Goal: Transaction & Acquisition: Purchase product/service

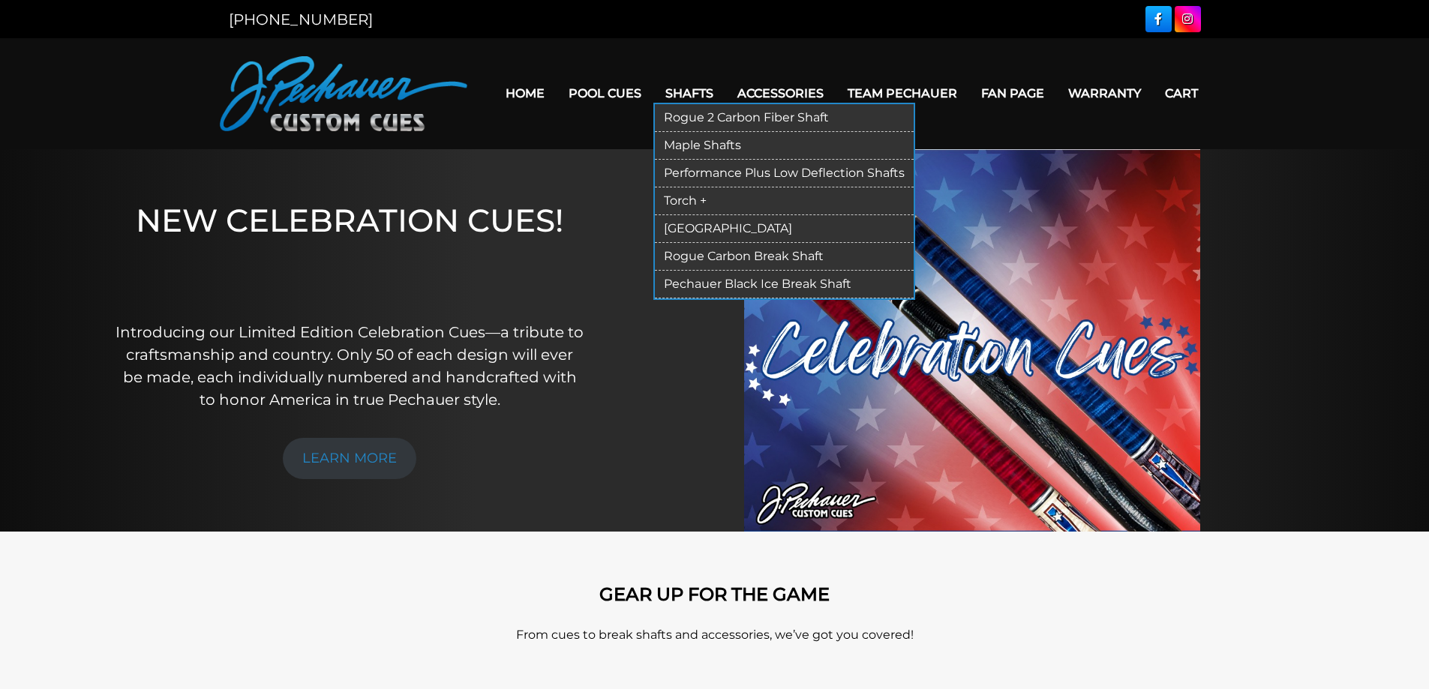
click at [700, 93] on link "Shafts" at bounding box center [689, 93] width 72 height 38
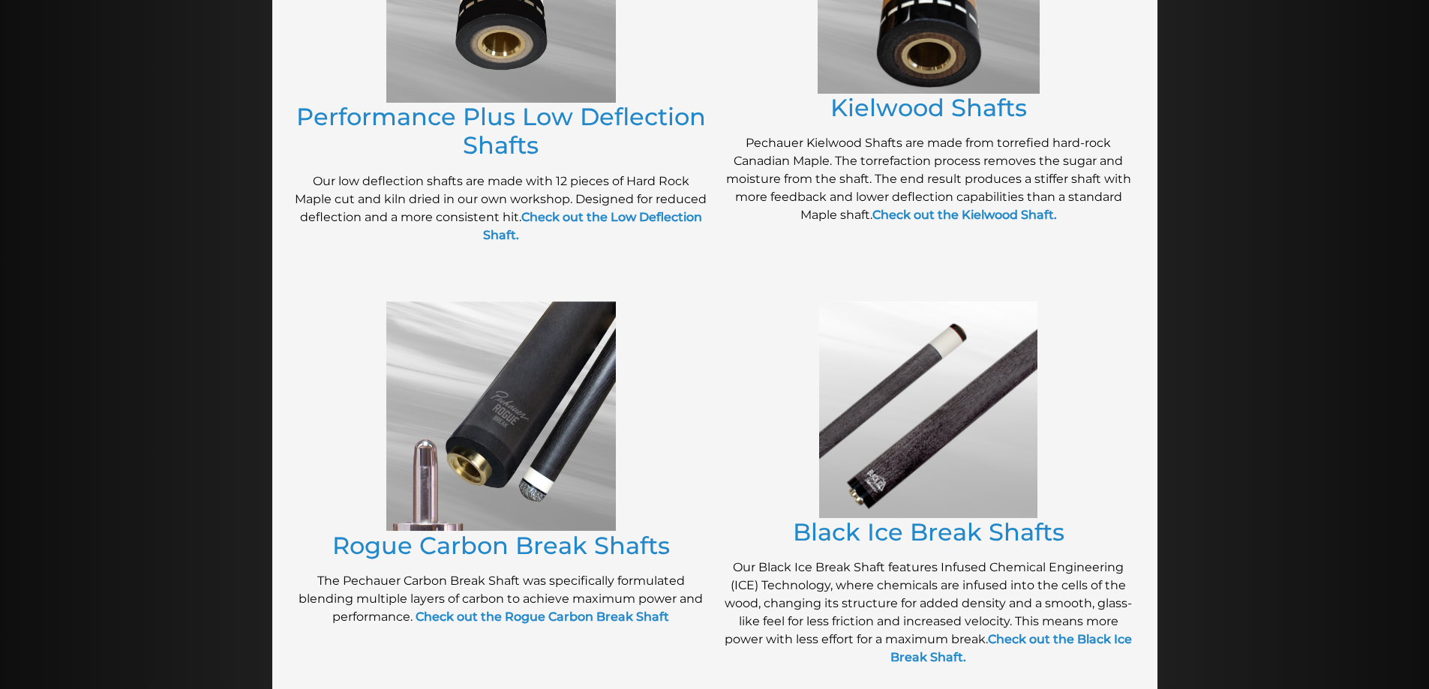
scroll to position [884, 0]
click at [511, 373] on img at bounding box center [500, 416] width 229 height 230
click at [480, 552] on link "Rogue Carbon Break Shafts" at bounding box center [500, 544] width 337 height 29
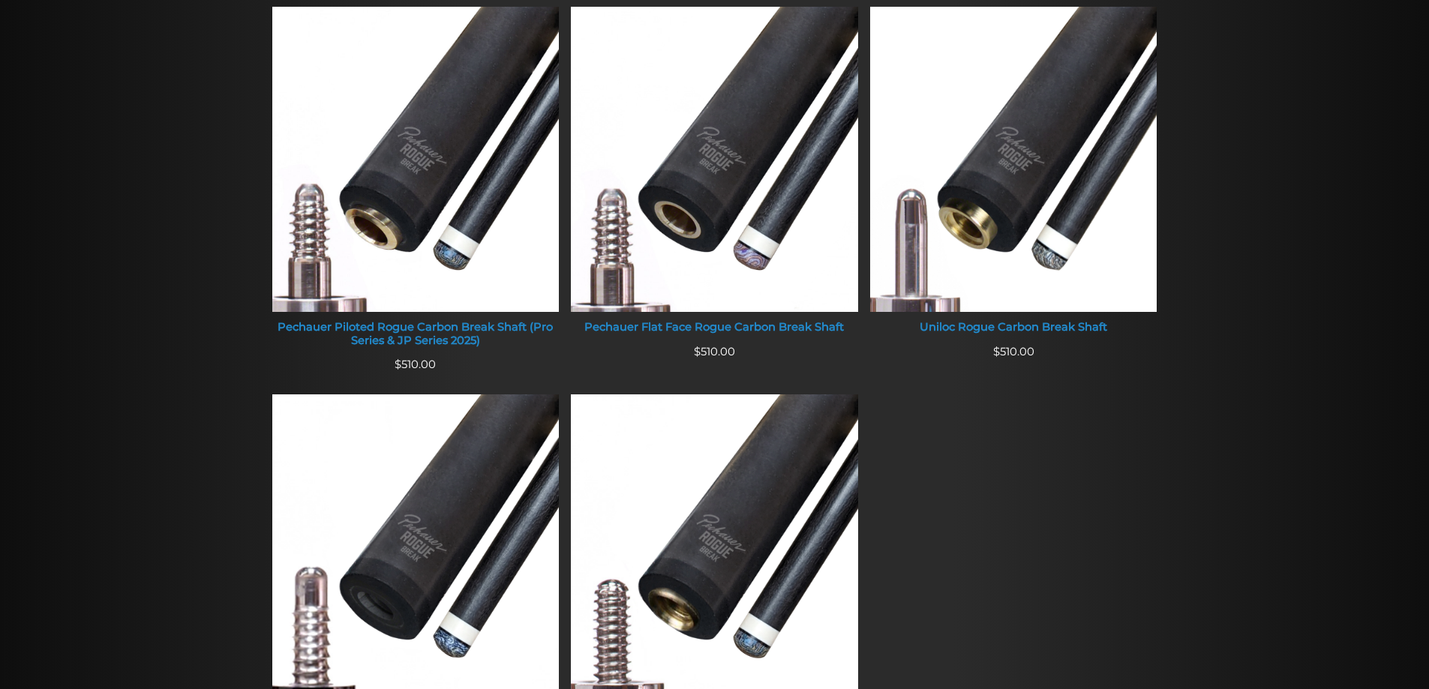
scroll to position [556, 0]
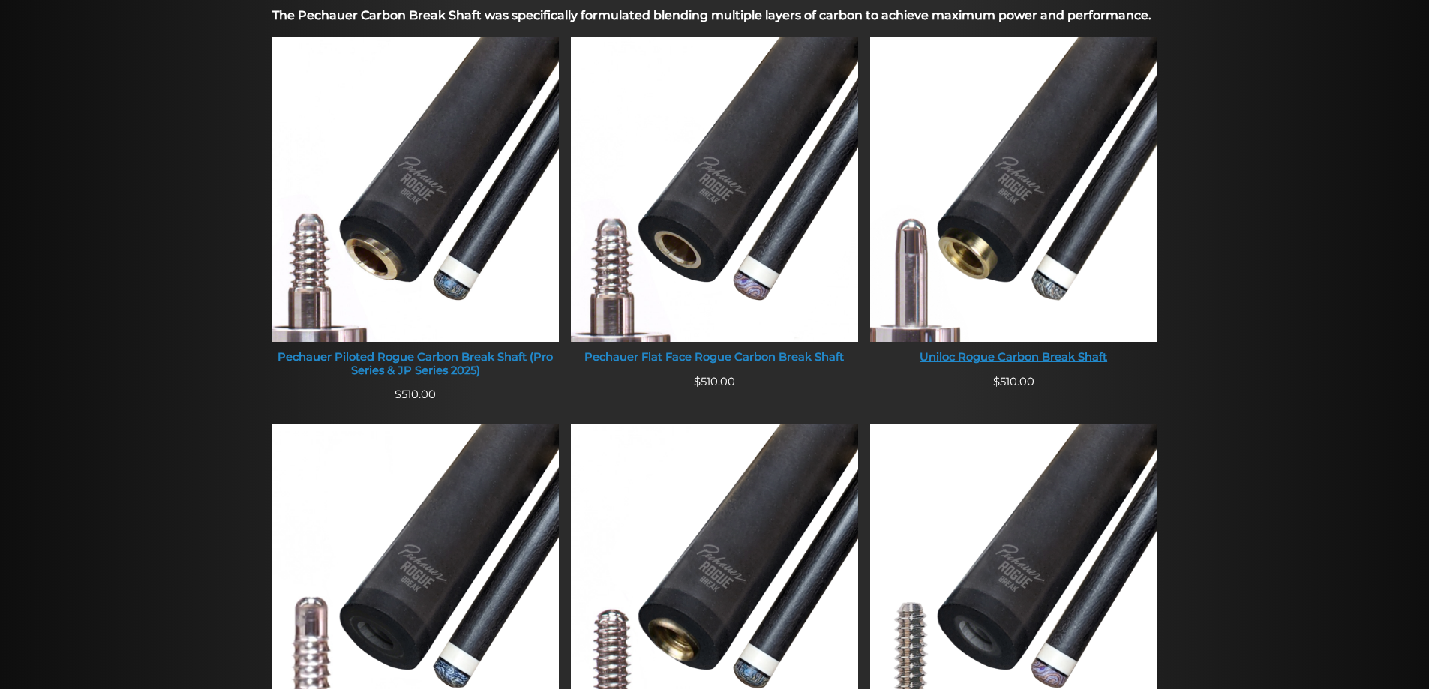
click at [1057, 169] on img at bounding box center [1013, 189] width 287 height 305
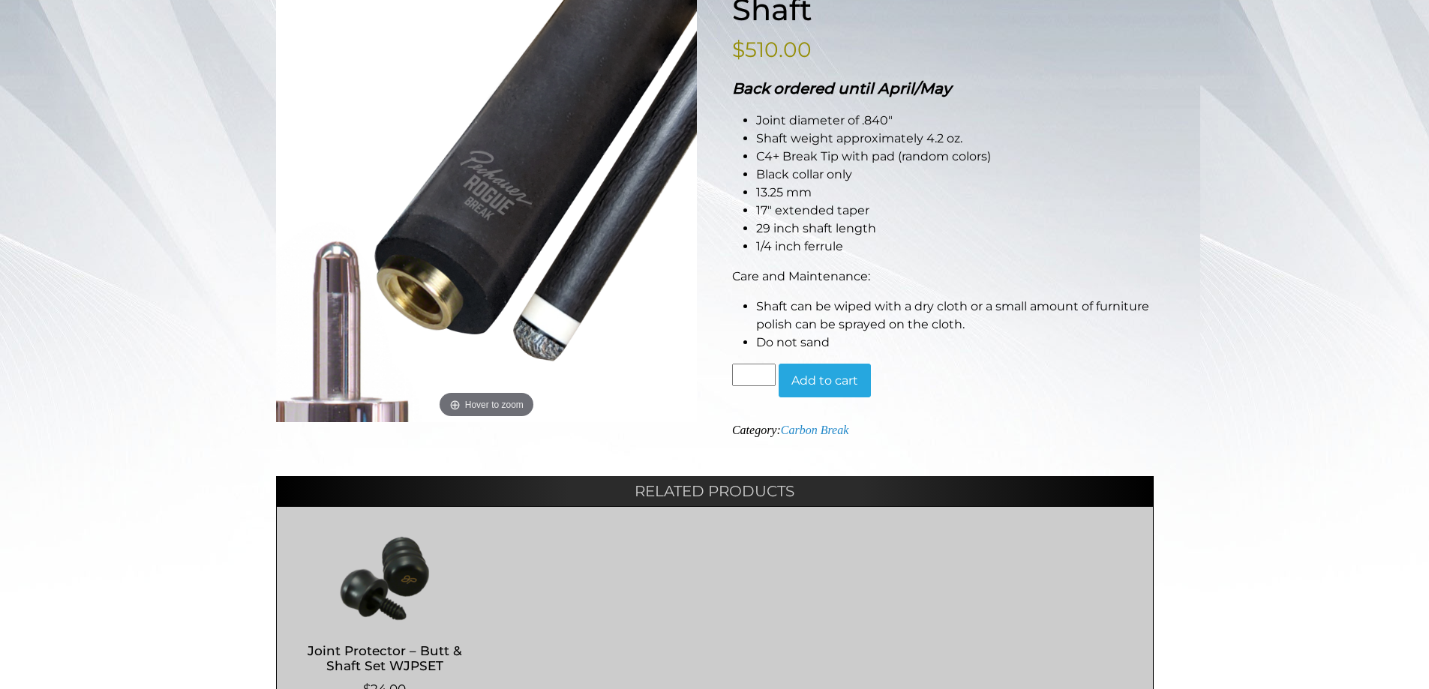
scroll to position [172, 0]
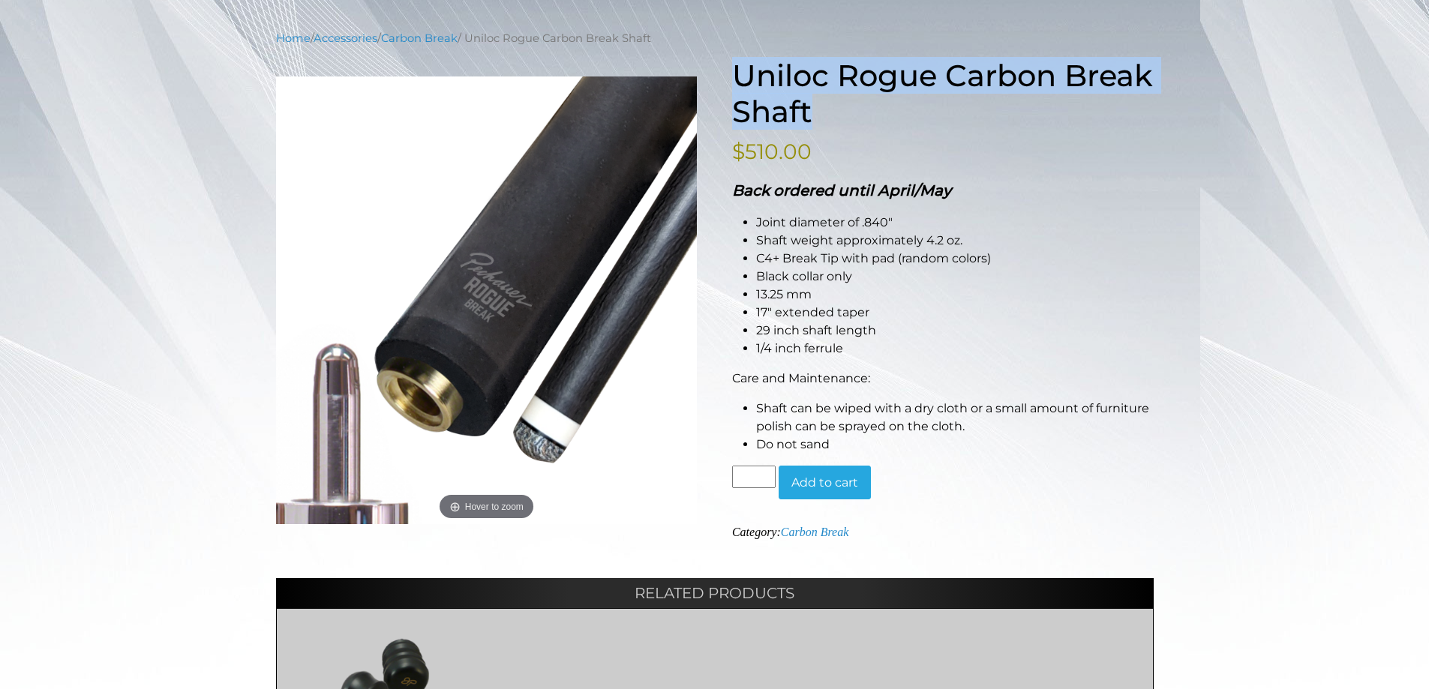
drag, startPoint x: 921, startPoint y: 107, endPoint x: 738, endPoint y: 76, distance: 185.5
click at [738, 76] on h1 "Uniloc Rogue Carbon Break Shaft" at bounding box center [942, 94] width 421 height 72
copy h1 "Uniloc Rogue Carbon Break Shaft"
